Goal: Task Accomplishment & Management: Use online tool/utility

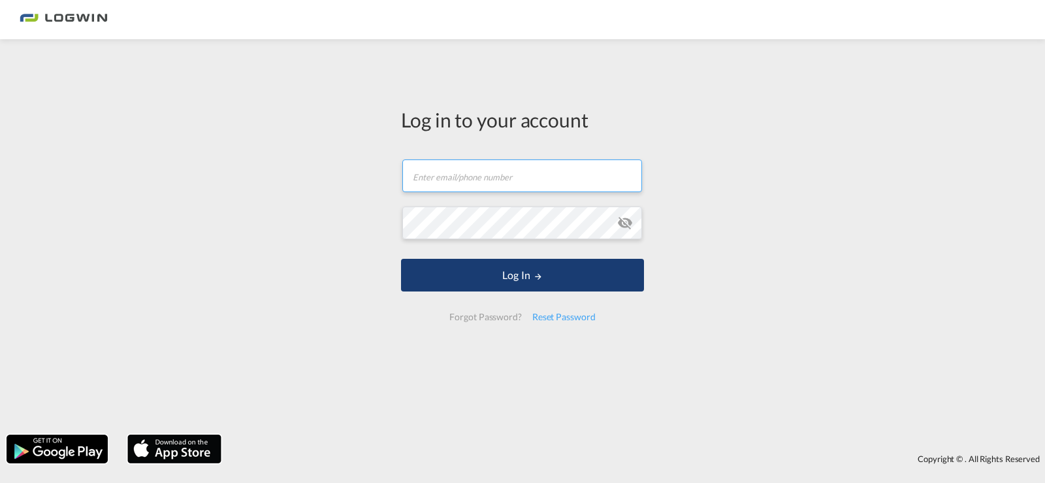
type input "[PERSON_NAME][EMAIL_ADDRESS][PERSON_NAME][DOMAIN_NAME]"
click at [466, 270] on button "Log In" at bounding box center [522, 275] width 243 height 33
